Goal: Check status: Check status

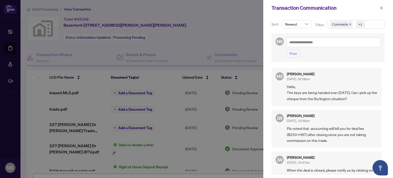
click at [184, 22] on div at bounding box center [196, 89] width 393 height 178
click at [381, 9] on icon "close" at bounding box center [382, 8] width 4 height 4
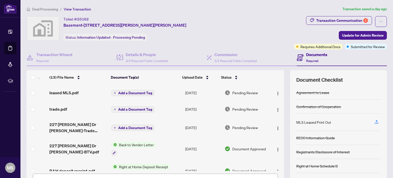
scroll to position [26, 0]
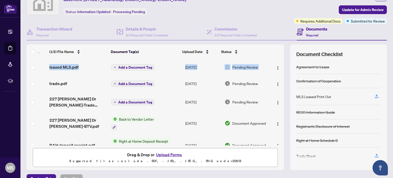
drag, startPoint x: 279, startPoint y: 73, endPoint x: 279, endPoint y: 77, distance: 3.9
click at [279, 77] on div "(13) File Name Document Tag(s) Upload Date Status leased MLS.pdf Add a Document…" at bounding box center [156, 102] width 258 height 87
click at [265, 71] on td "Pending Review" at bounding box center [247, 67] width 48 height 16
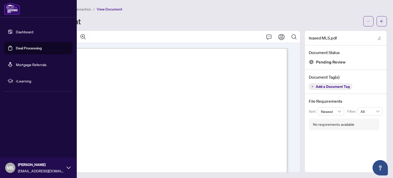
click at [33, 46] on link "Deal Processing" at bounding box center [29, 48] width 26 height 5
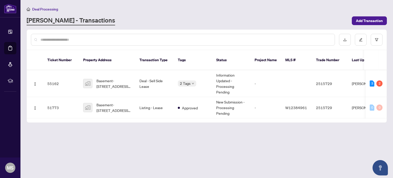
scroll to position [0, 9]
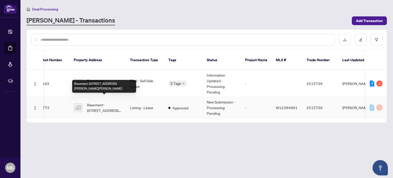
click at [100, 103] on span "Basement-[STREET_ADDRESS][PERSON_NAME][PERSON_NAME]" at bounding box center [104, 107] width 35 height 11
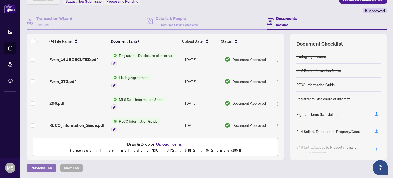
click at [41, 167] on span "Previous Tab" at bounding box center [41, 168] width 21 height 8
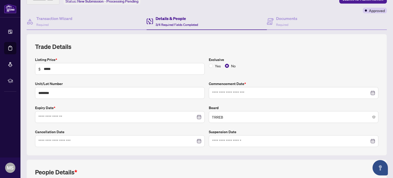
type input "**********"
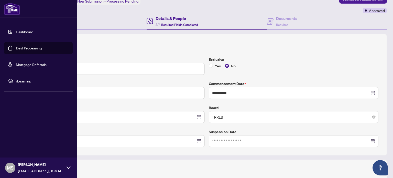
click at [26, 34] on link "Dashboard" at bounding box center [24, 31] width 17 height 5
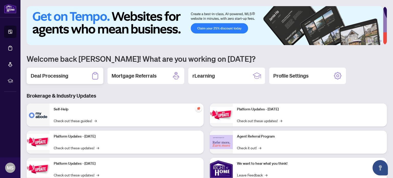
click at [63, 72] on h2 "Deal Processing" at bounding box center [50, 75] width 38 height 7
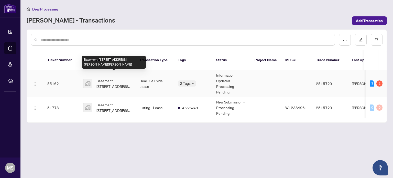
click at [119, 78] on span "Basement-[STREET_ADDRESS][PERSON_NAME][PERSON_NAME]" at bounding box center [114, 83] width 35 height 11
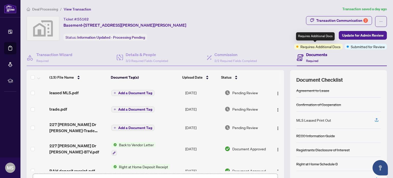
click at [318, 47] on span "Requires Additional Docs" at bounding box center [321, 47] width 40 height 6
click at [309, 53] on h4 "Documents" at bounding box center [316, 54] width 21 height 6
click at [306, 56] on h4 "Documents" at bounding box center [316, 54] width 21 height 6
click at [297, 55] on icon at bounding box center [300, 57] width 7 height 7
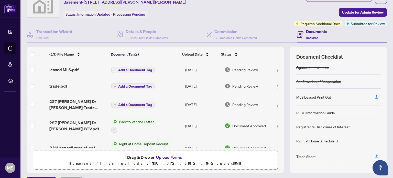
scroll to position [10, 0]
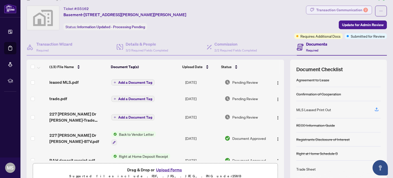
click at [346, 10] on div "Transaction Communication 2" at bounding box center [342, 10] width 52 height 8
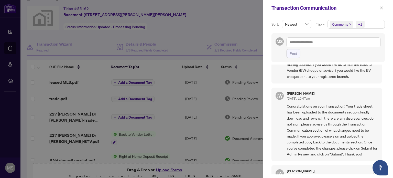
scroll to position [128, 0]
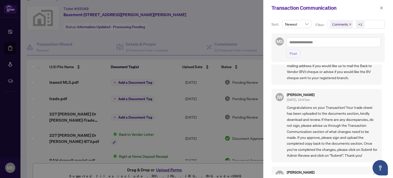
drag, startPoint x: 364, startPoint y: 99, endPoint x: 373, endPoint y: 87, distance: 15.1
click at [373, 87] on div "MS Maaz Samdani Sep/30/2025, 02:08pm Hello, The keys are being handed over toda…" at bounding box center [328, 120] width 113 height 110
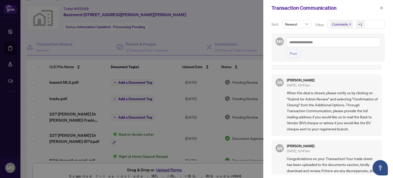
scroll to position [0, 0]
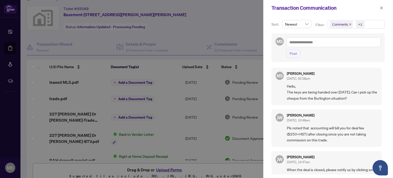
click at [196, 8] on div at bounding box center [196, 89] width 393 height 178
click at [384, 6] on button "button" at bounding box center [381, 8] width 7 height 6
